Goal: Task Accomplishment & Management: Use online tool/utility

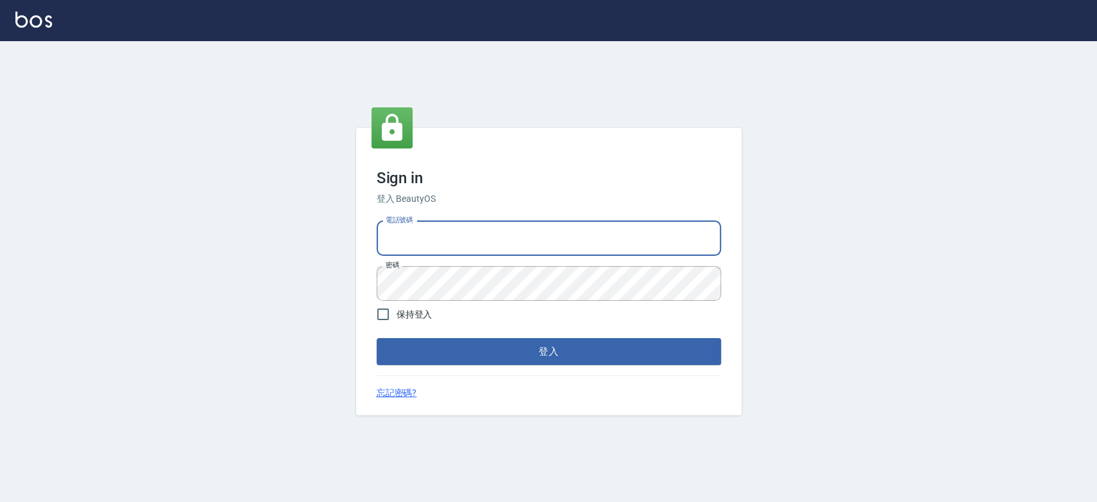
click at [588, 240] on input "電話號碼" at bounding box center [549, 238] width 345 height 35
type input "033380575"
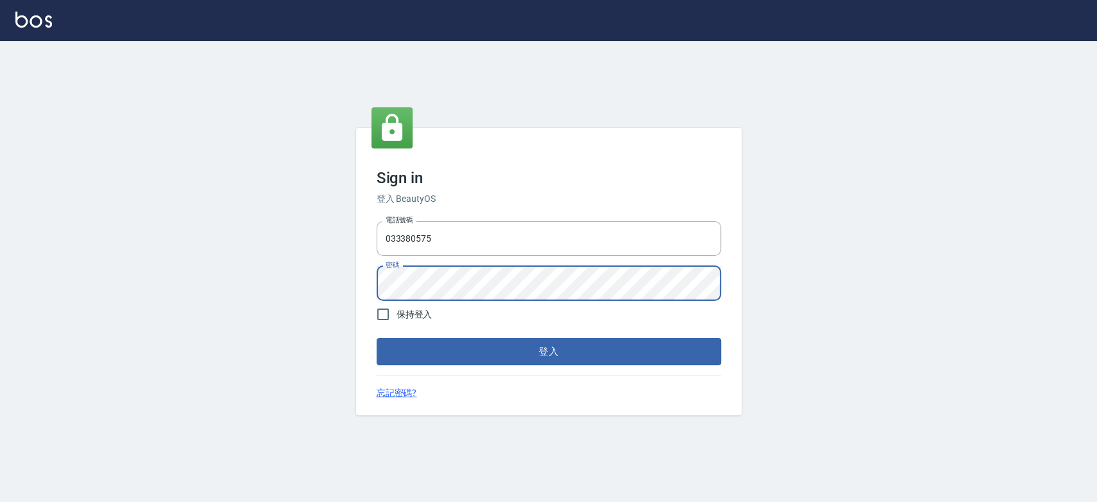
click at [377, 338] on button "登入" at bounding box center [549, 351] width 345 height 27
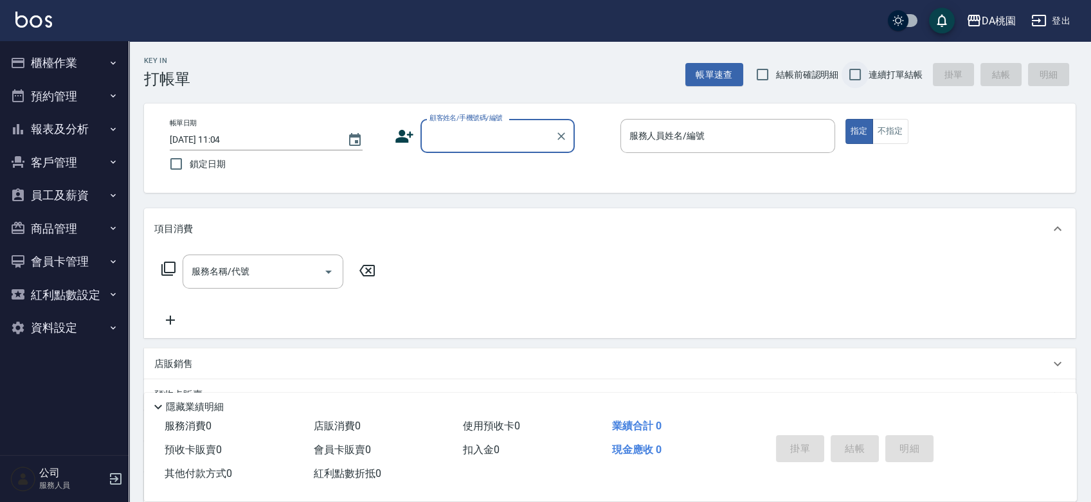
click at [851, 77] on input "連續打單結帳" at bounding box center [855, 74] width 27 height 27
checkbox input "true"
click at [47, 62] on button "櫃檯作業" at bounding box center [64, 62] width 118 height 33
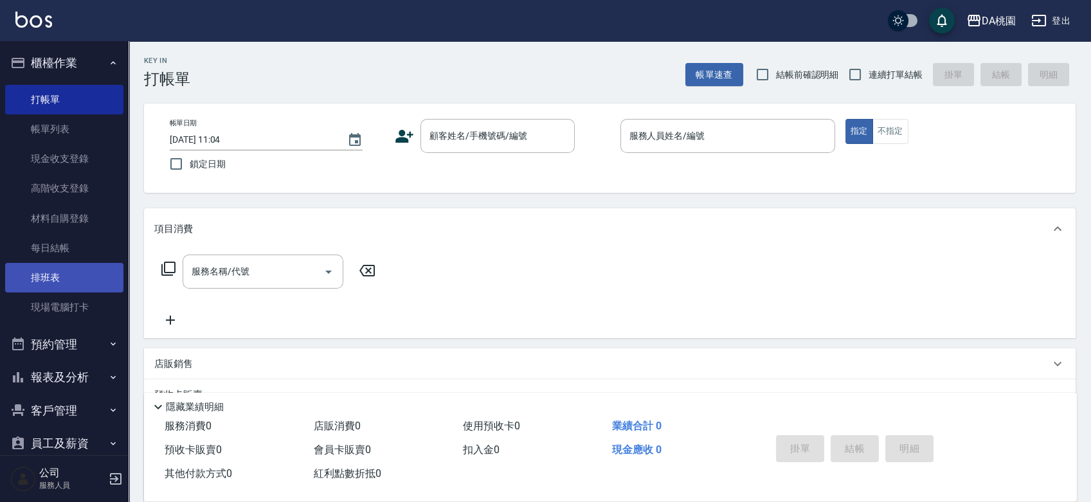
click at [68, 275] on link "排班表" at bounding box center [64, 278] width 118 height 30
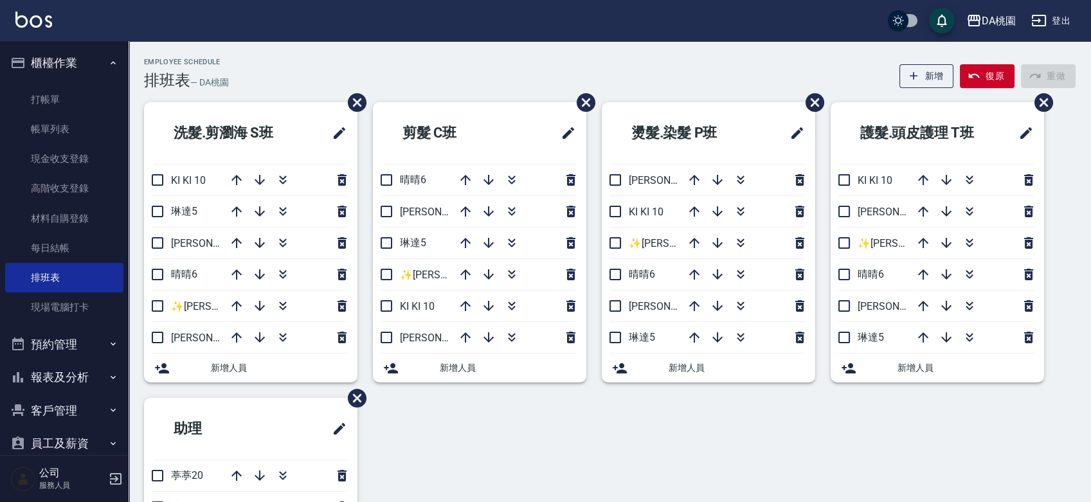
click at [775, 442] on div "洗髮.剪瀏海 S班 KI KI 10 琳達5 桑妮8 晴晴6 ✨GARY蓋瑞 ✨16 愛莉絲3 新增人員 剪髮 C班 晴晴6 桑妮8 琳達5 ✨GARY蓋瑞 …" at bounding box center [602, 366] width 947 height 528
